Goal: Task Accomplishment & Management: Complete application form

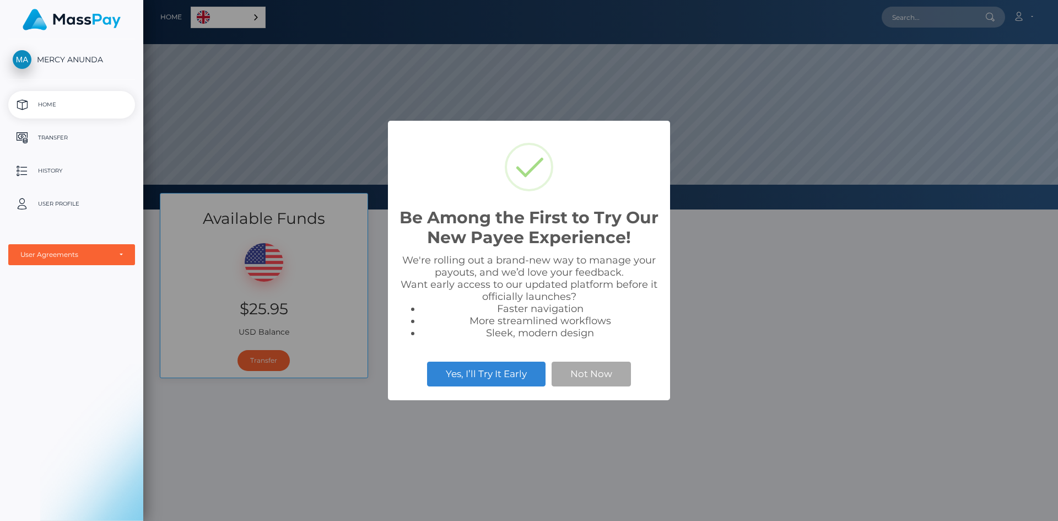
scroll to position [209, 915]
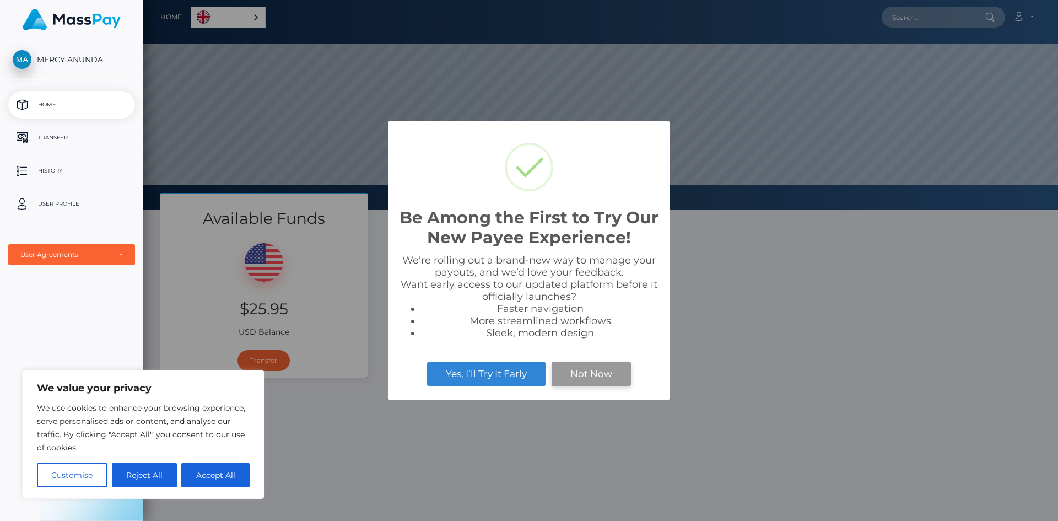
click at [588, 368] on button "Not Now" at bounding box center [591, 374] width 79 height 24
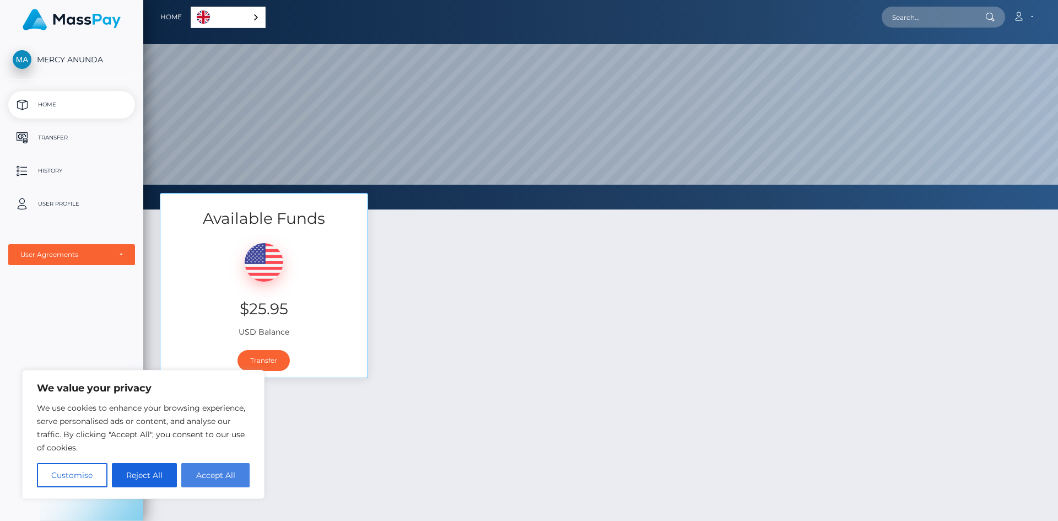
click at [189, 478] on button "Accept All" at bounding box center [215, 475] width 68 height 24
checkbox input "true"
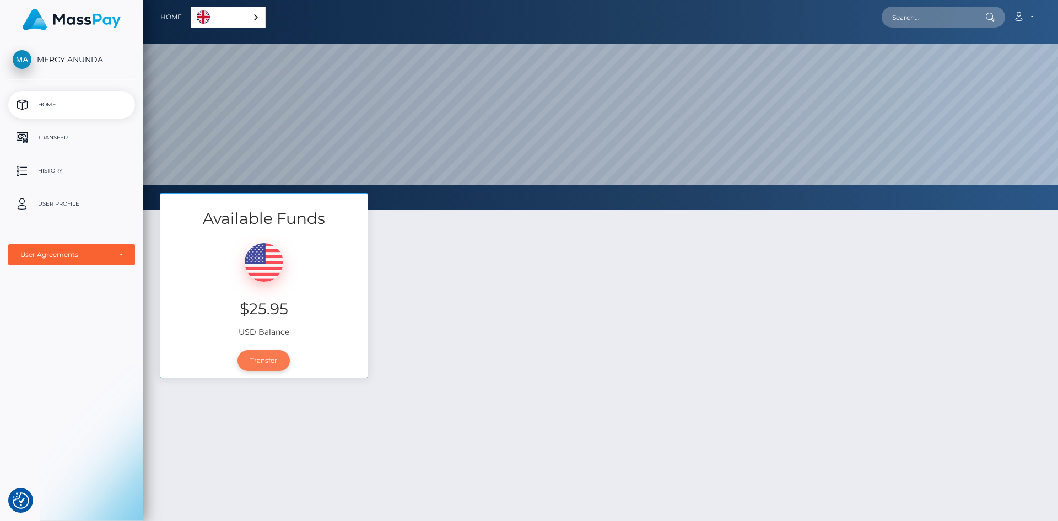
click at [264, 357] on link "Transfer" at bounding box center [264, 360] width 52 height 21
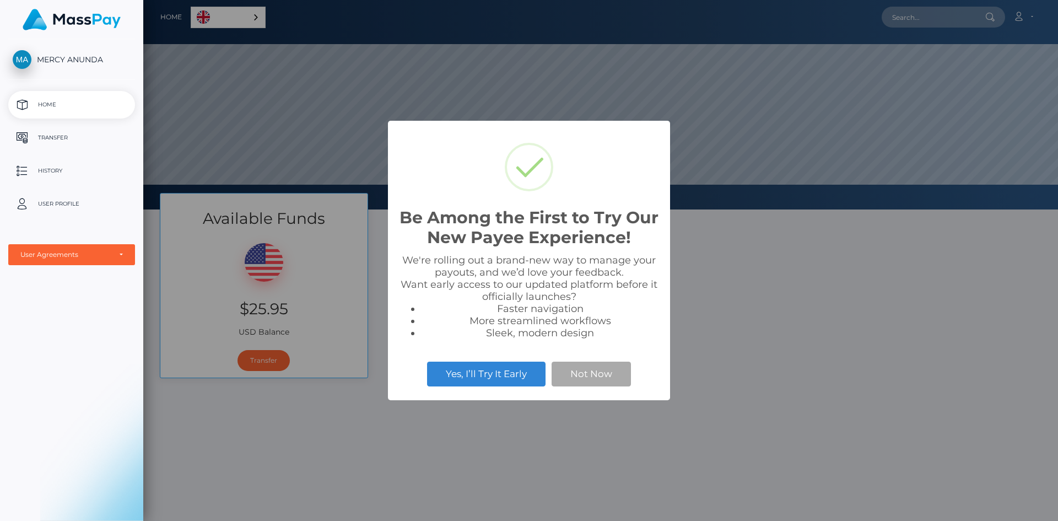
scroll to position [209, 915]
click at [466, 377] on button "Yes, I’ll Try It Early" at bounding box center [486, 374] width 119 height 24
